Goal: Task Accomplishment & Management: Manage account settings

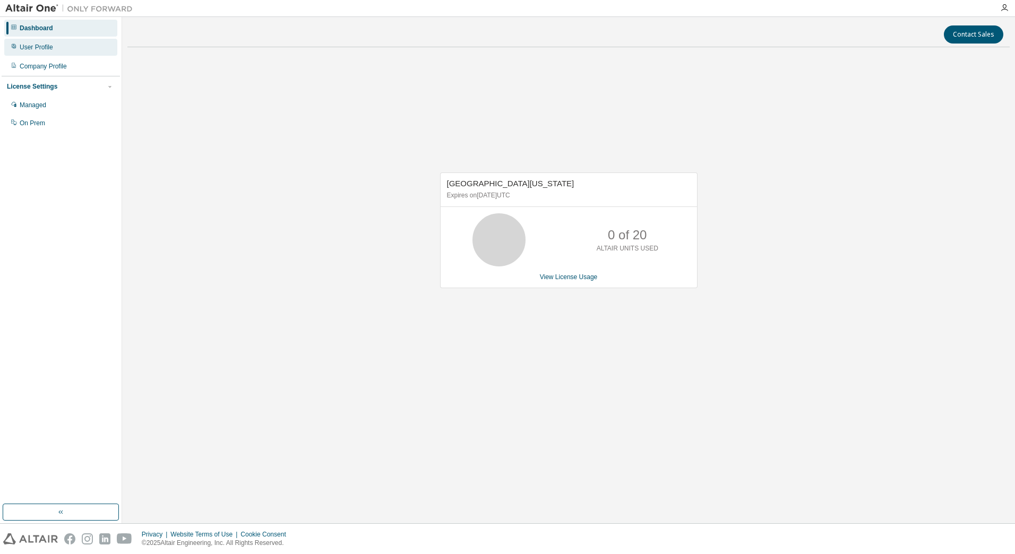
click at [55, 55] on div "User Profile" at bounding box center [60, 47] width 113 height 17
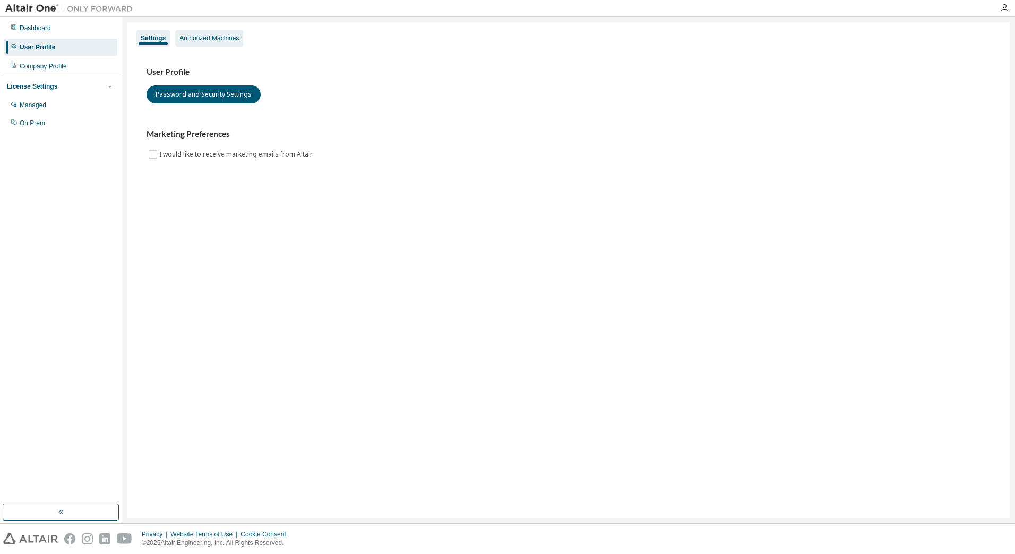
click at [197, 35] on div "Authorized Machines" at bounding box center [208, 38] width 59 height 8
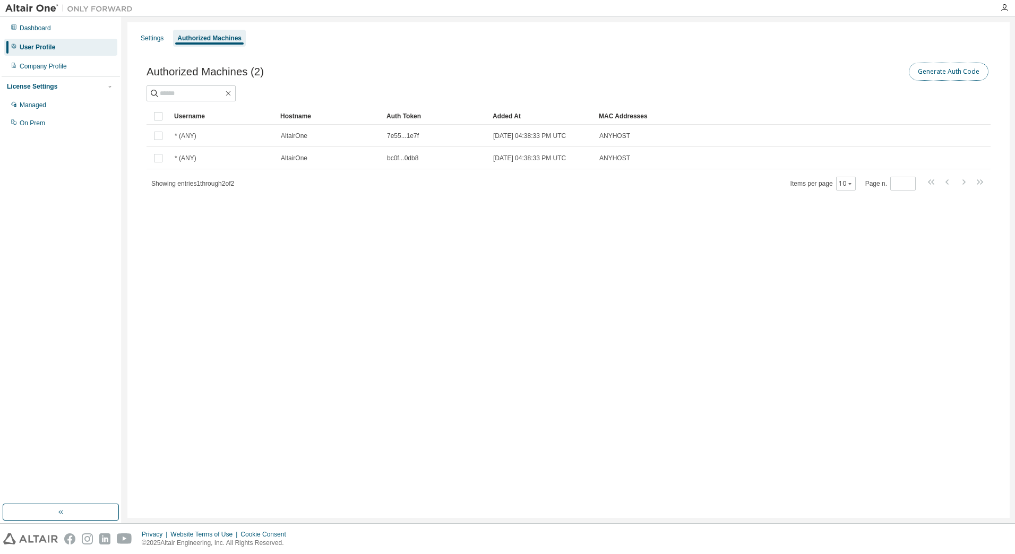
click at [945, 72] on button "Generate Auth Code" at bounding box center [949, 72] width 80 height 18
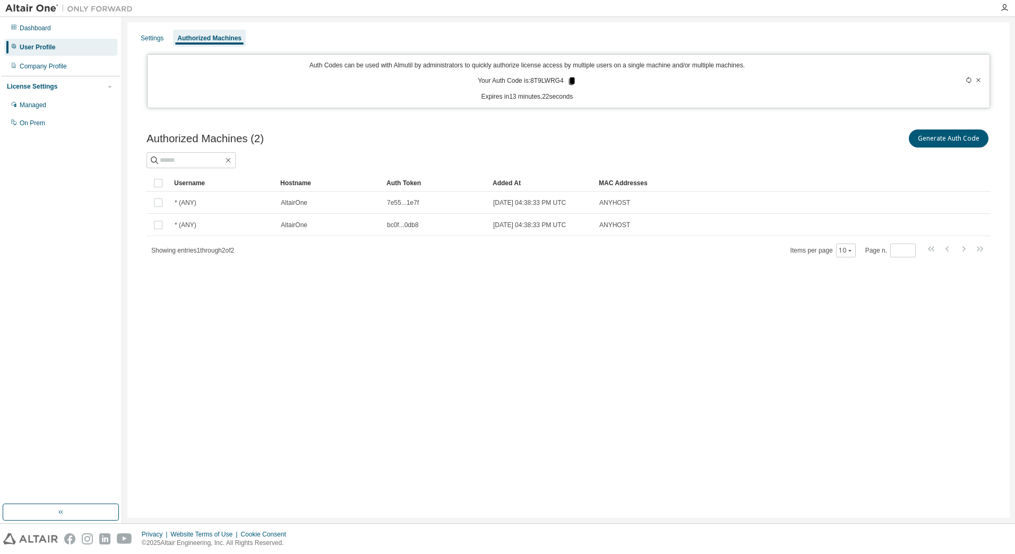
drag, startPoint x: 569, startPoint y: 77, endPoint x: 565, endPoint y: 83, distance: 7.4
click at [569, 77] on icon at bounding box center [572, 81] width 10 height 10
click at [569, 136] on div "Generate Auth Code" at bounding box center [779, 138] width 422 height 22
click at [946, 140] on button "Generate Auth Code" at bounding box center [949, 138] width 80 height 18
click at [573, 81] on icon at bounding box center [571, 80] width 6 height 7
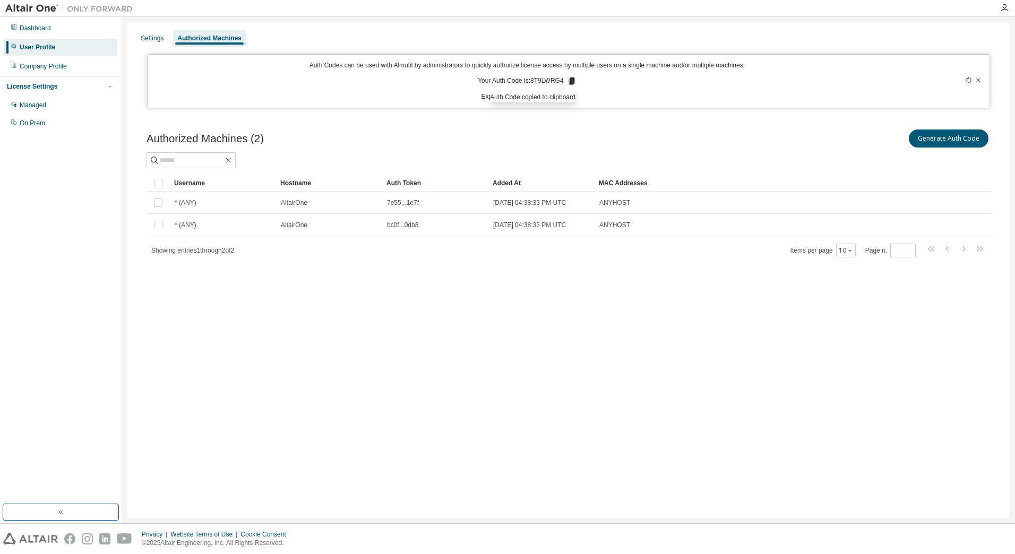
click at [570, 146] on div "Generate Auth Code" at bounding box center [779, 138] width 422 height 22
click at [363, 267] on div "Authorized Machines (2) Generate Auth Code Clear Load Save Save As Field Operat…" at bounding box center [568, 200] width 869 height 171
click at [922, 136] on button "Generate Auth Code" at bounding box center [949, 138] width 80 height 18
click at [970, 82] on icon at bounding box center [968, 80] width 6 height 6
click at [979, 80] on icon at bounding box center [978, 80] width 4 height 4
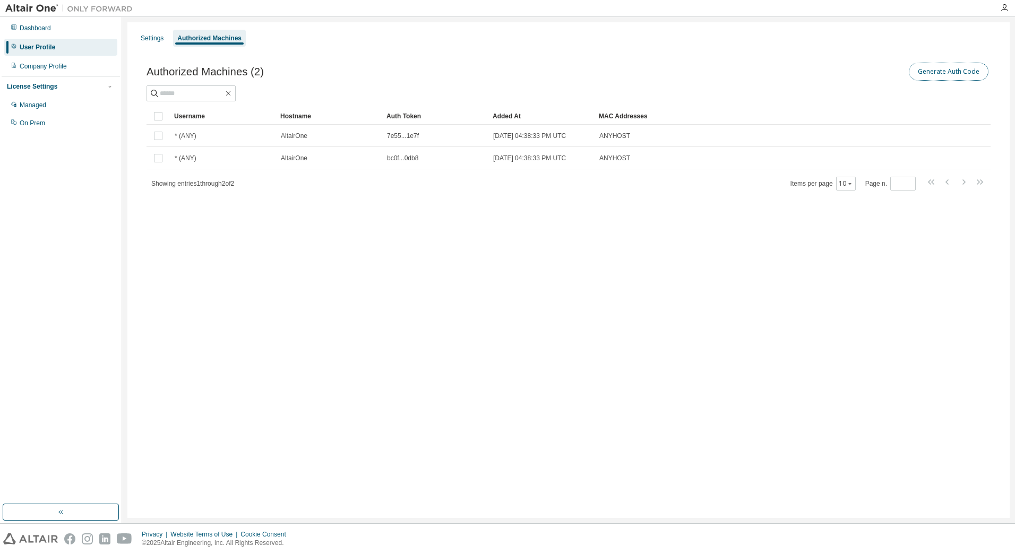
click at [917, 76] on button "Generate Auth Code" at bounding box center [949, 72] width 80 height 18
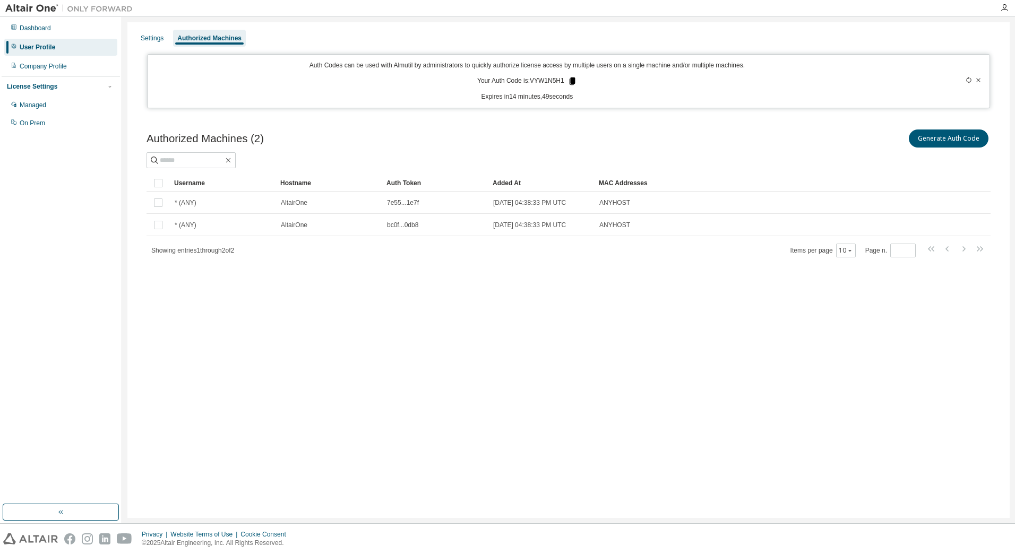
click at [573, 82] on icon at bounding box center [572, 80] width 6 height 7
click at [487, 149] on div "Authorized Machines (2) Generate Auth Code" at bounding box center [568, 138] width 844 height 22
